Goal: Transaction & Acquisition: Purchase product/service

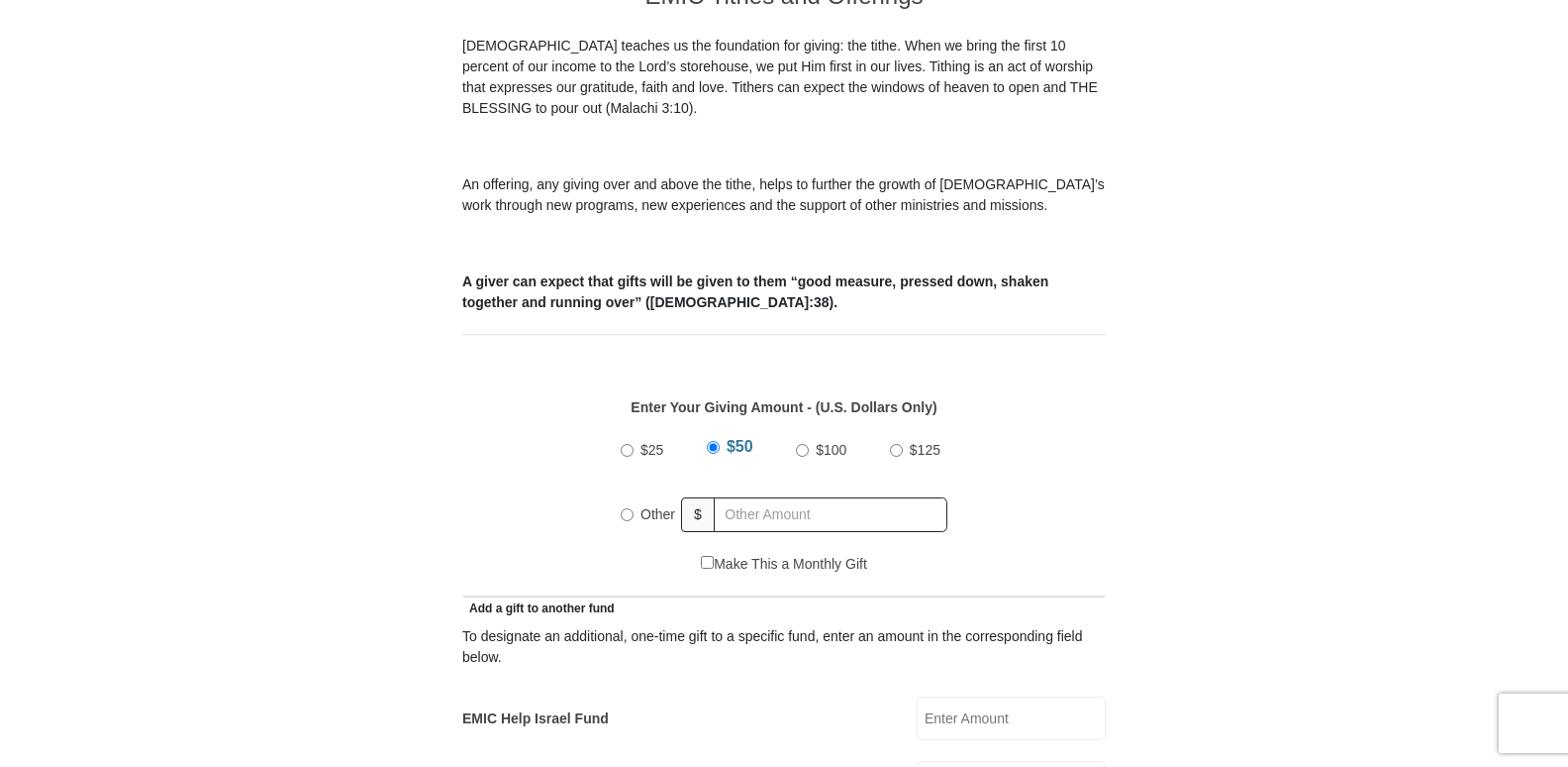
scroll to position [694, 0]
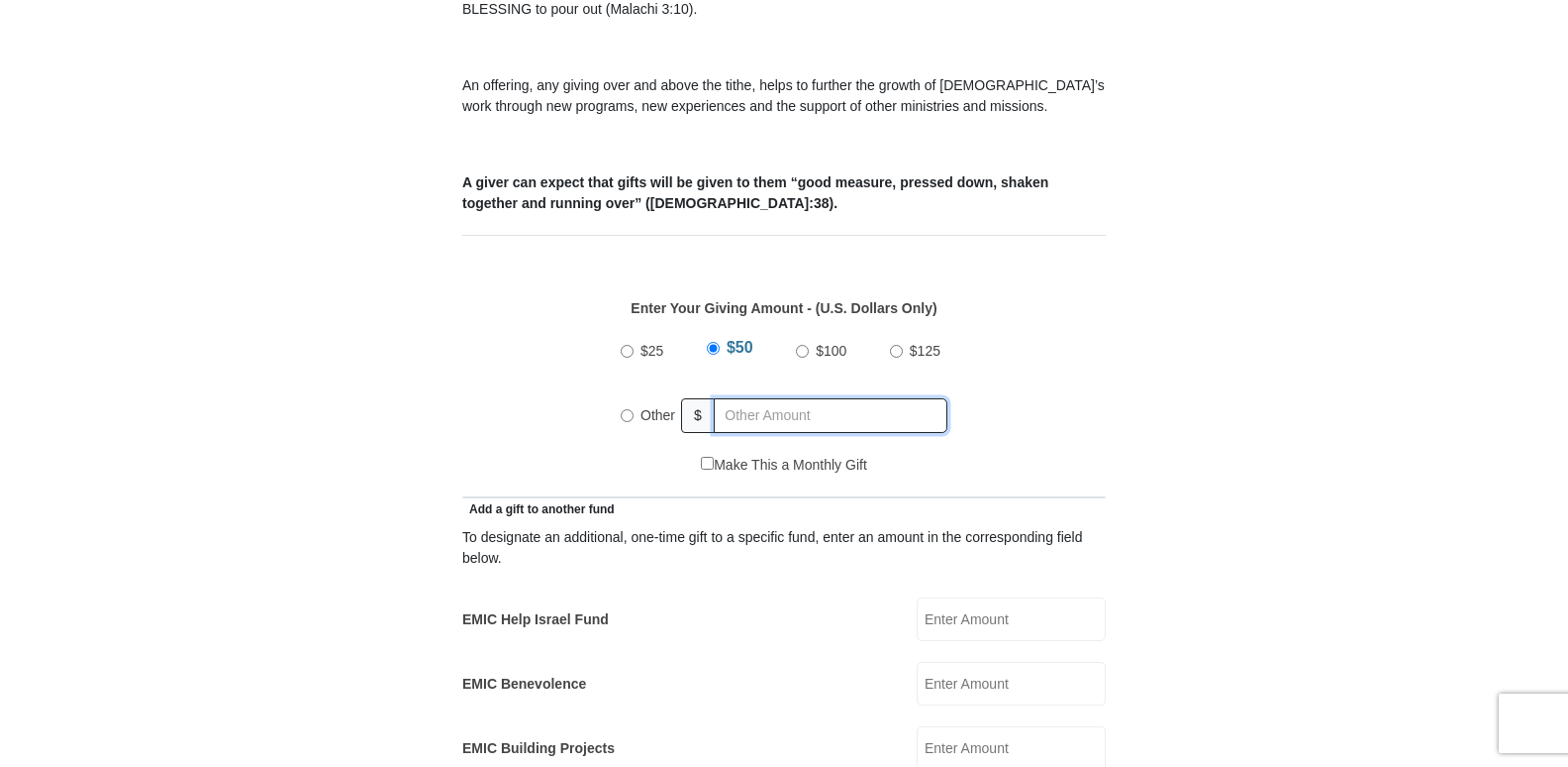
radio input "true"
click at [823, 398] on input "text" at bounding box center [834, 415] width 227 height 35
type input "550.00"
type input "Fouzi and Sandra"
type input "Asmarzadeh"
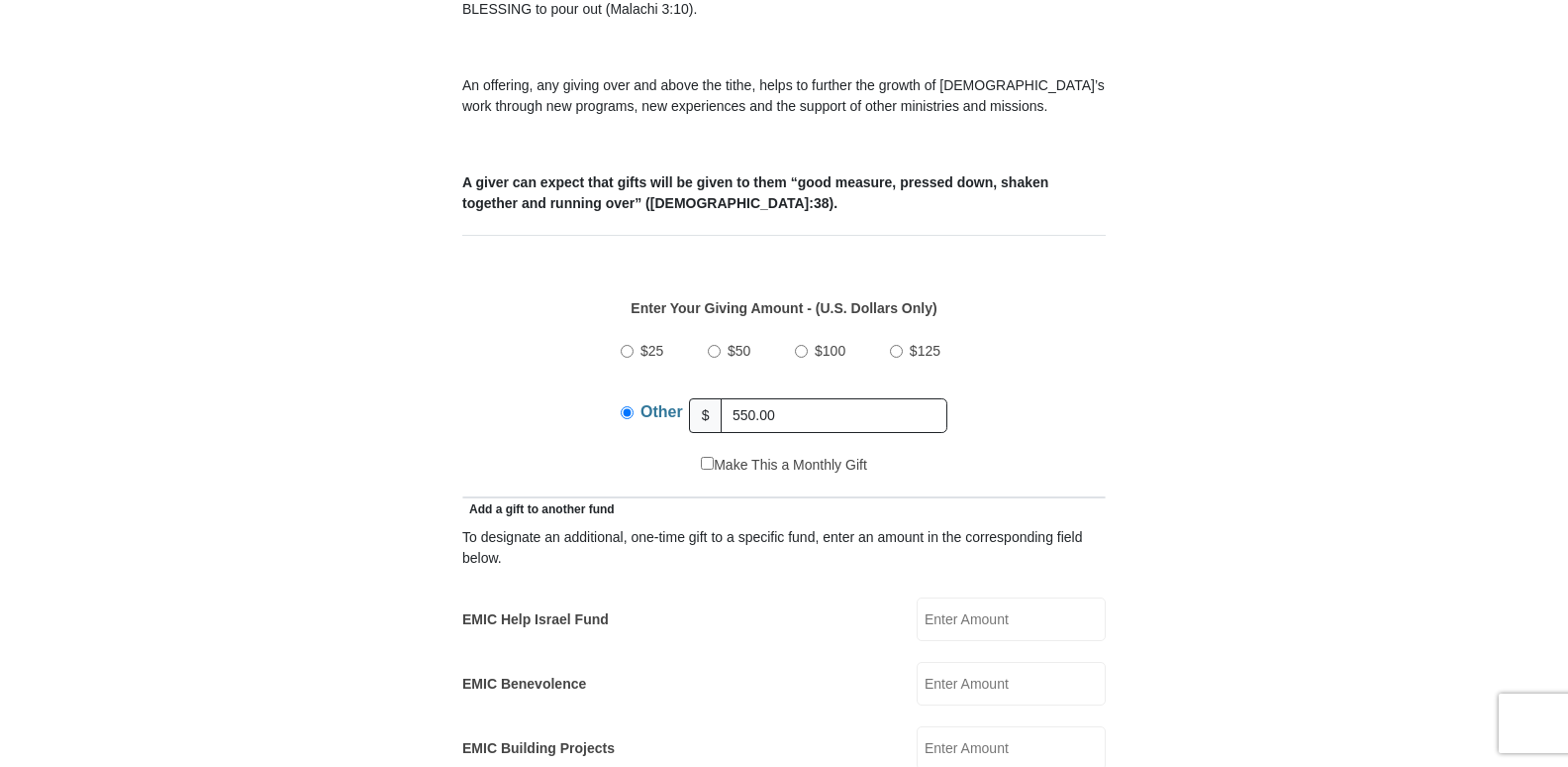
type input "fouzida@yahoo.com"
type input "25291 E Hwy 24"
type input "Calhan"
select select "CO"
type input "80808"
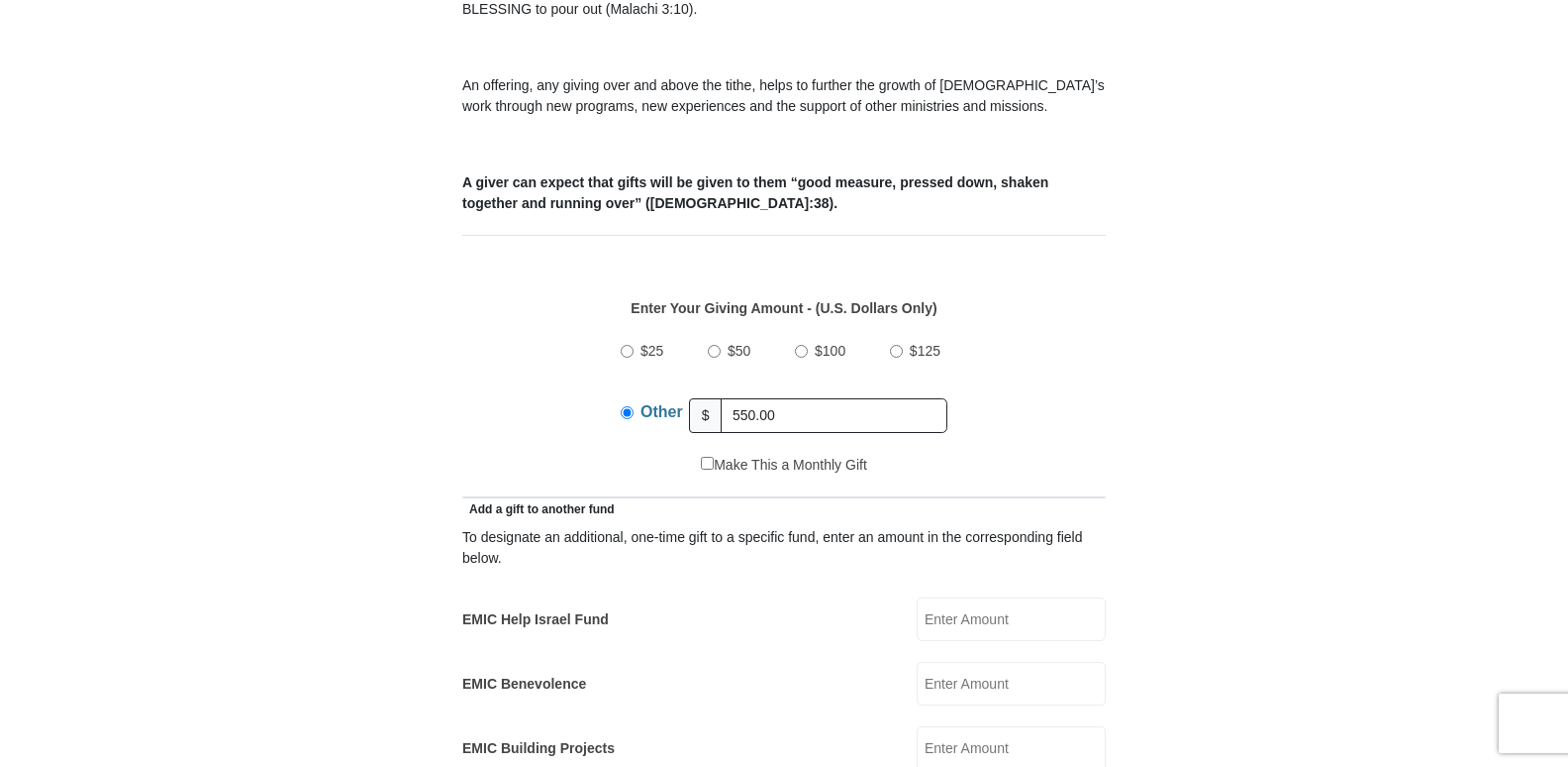
type input "719-651-3015"
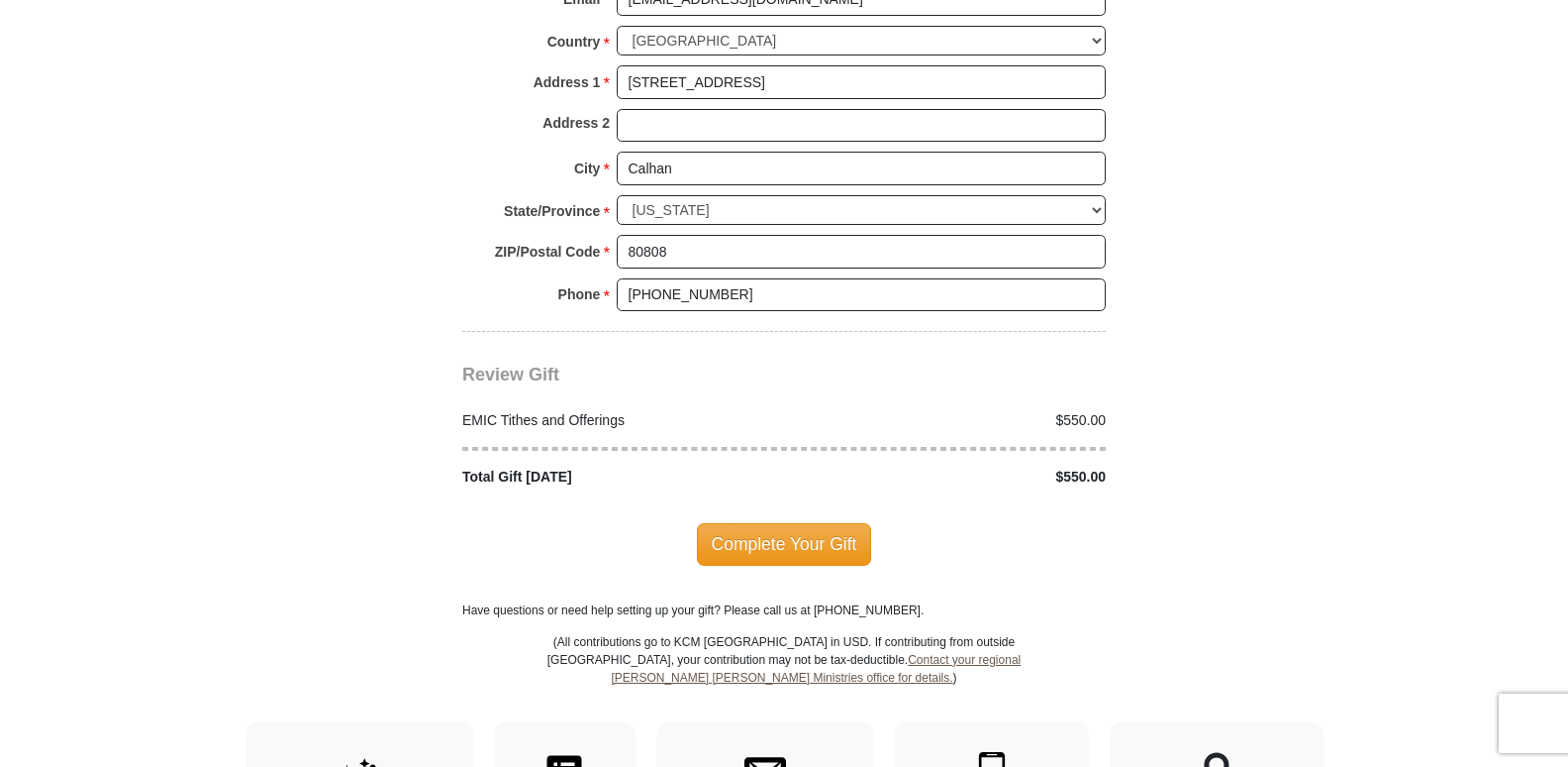
scroll to position [2278, 0]
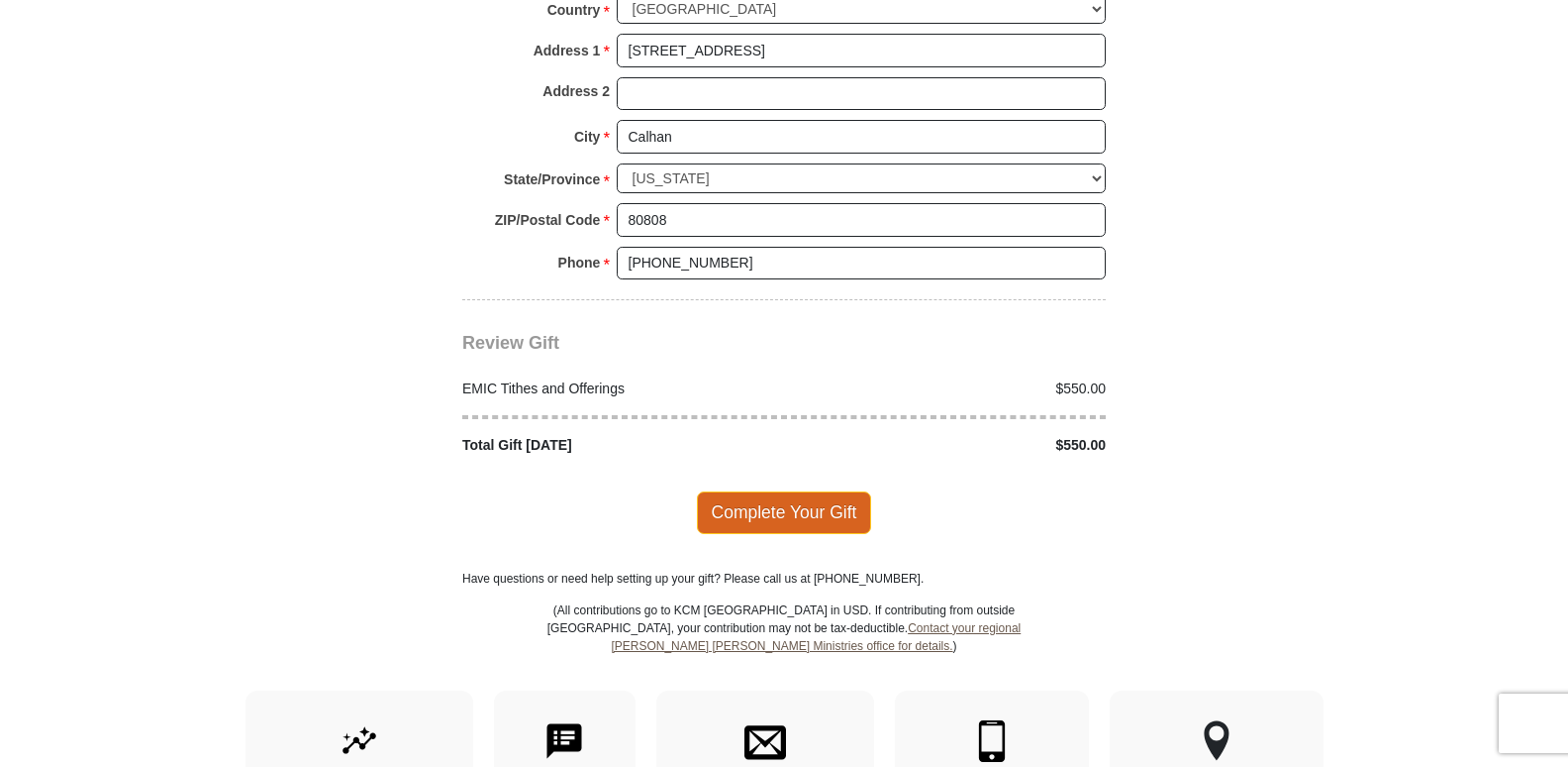
click at [772, 492] on span "Complete Your Gift" at bounding box center [784, 512] width 175 height 42
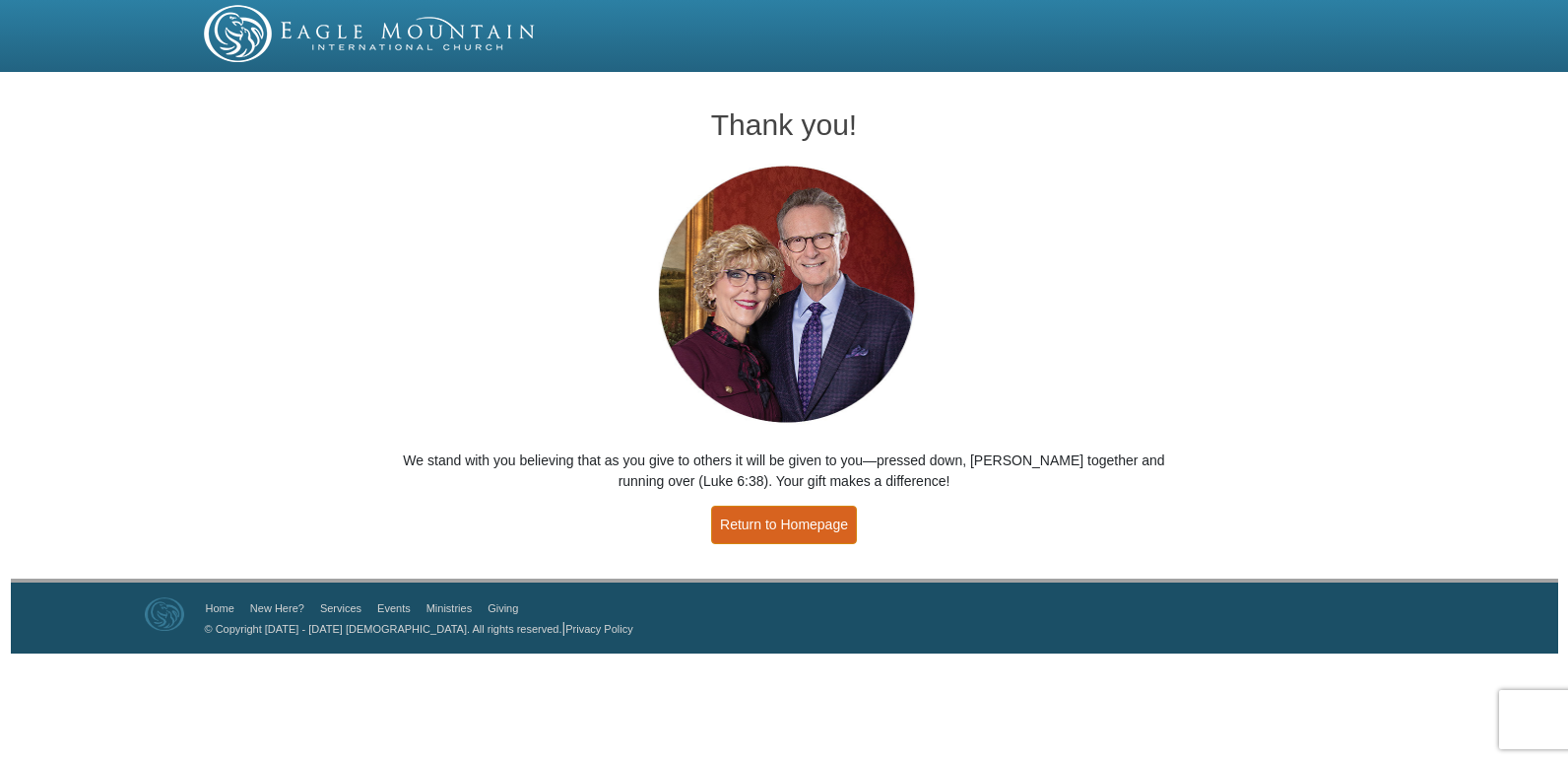
click at [791, 520] on link "Return to Homepage" at bounding box center [784, 524] width 146 height 38
